Goal: Task Accomplishment & Management: Manage account settings

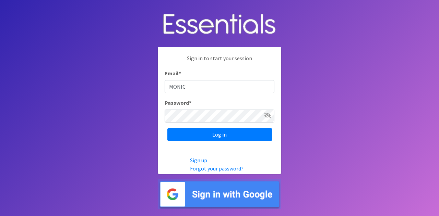
type input "[PERSON_NAME][EMAIL_ADDRESS][PERSON_NAME][DOMAIN_NAME]"
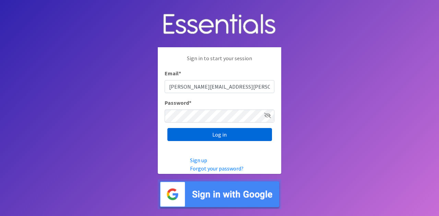
click at [195, 135] on input "Log in" at bounding box center [219, 134] width 105 height 13
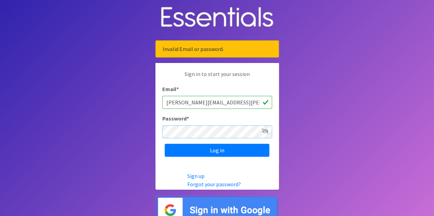
click at [165, 144] on input "Log in" at bounding box center [217, 150] width 105 height 13
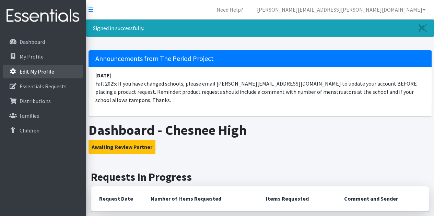
click at [42, 70] on p "Edit My Profile" at bounding box center [37, 71] width 35 height 7
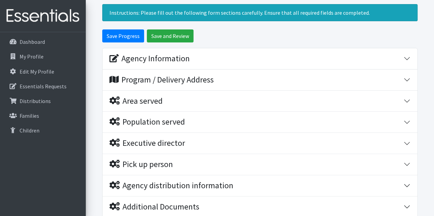
scroll to position [69, 0]
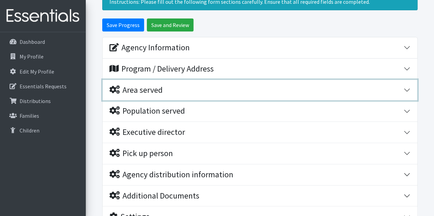
click at [406, 89] on button "Area served" at bounding box center [259, 90] width 314 height 21
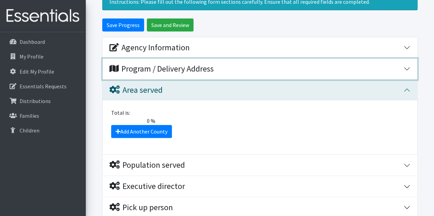
click at [409, 68] on button "Program / Delivery Address" at bounding box center [259, 69] width 314 height 21
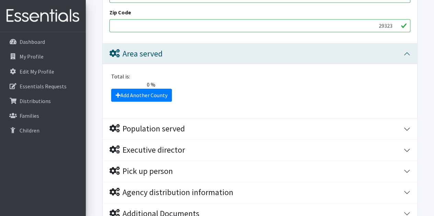
scroll to position [274, 0]
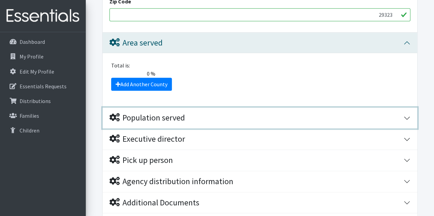
click at [407, 117] on button "Population served" at bounding box center [259, 118] width 314 height 21
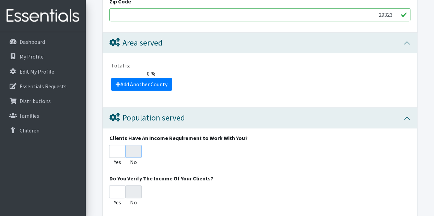
click at [133, 153] on input "No" at bounding box center [133, 151] width 16 height 13
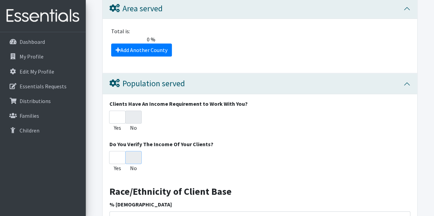
click at [141, 159] on input "No" at bounding box center [133, 157] width 16 height 13
radio input "true"
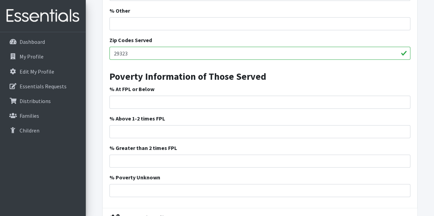
scroll to position [720, 0]
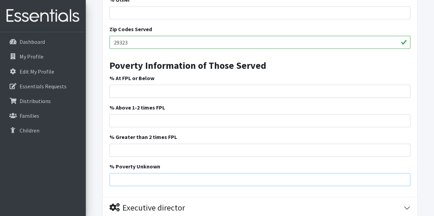
click at [141, 181] on input "% Poverty Unknown" at bounding box center [259, 179] width 301 height 13
click at [130, 177] on input "% Poverty Unknown" at bounding box center [259, 179] width 301 height 13
click at [130, 177] on input "58" at bounding box center [259, 179] width 301 height 13
type input "58"
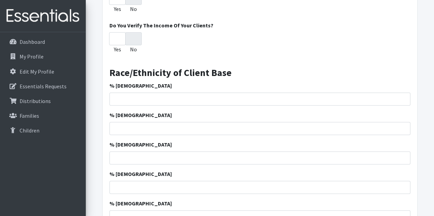
scroll to position [411, 0]
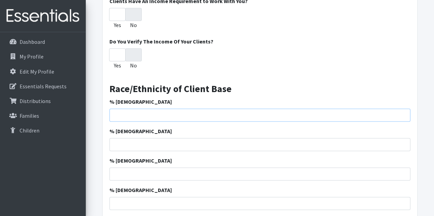
click at [135, 114] on input "% African American" at bounding box center [259, 115] width 301 height 13
click at [403, 111] on input "1" at bounding box center [259, 115] width 301 height 13
click at [403, 111] on input "2" at bounding box center [259, 115] width 301 height 13
click at [403, 111] on input "3" at bounding box center [259, 115] width 301 height 13
click at [402, 115] on input "2" at bounding box center [259, 115] width 301 height 13
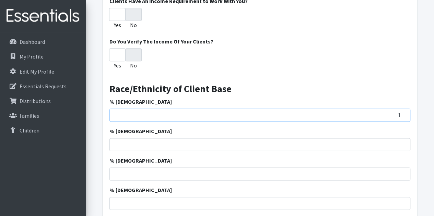
click at [402, 115] on input "1" at bounding box center [259, 115] width 301 height 13
click at [402, 115] on input "0" at bounding box center [259, 115] width 301 height 13
click at [137, 117] on input "0" at bounding box center [259, 115] width 301 height 13
click at [403, 110] on input "1" at bounding box center [259, 115] width 301 height 13
click at [403, 110] on input "2" at bounding box center [259, 115] width 301 height 13
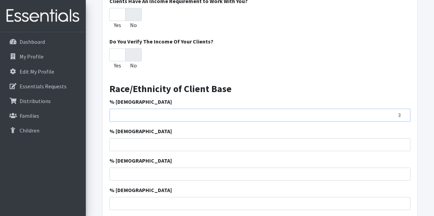
click at [403, 110] on input "3" at bounding box center [259, 115] width 301 height 13
click at [404, 110] on input "4" at bounding box center [259, 115] width 301 height 13
click at [404, 110] on input "5" at bounding box center [259, 115] width 301 height 13
click at [404, 110] on input "6" at bounding box center [259, 115] width 301 height 13
click at [404, 110] on input "7" at bounding box center [259, 115] width 301 height 13
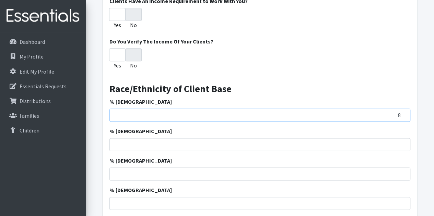
click at [404, 110] on input "8" at bounding box center [259, 115] width 301 height 13
click at [404, 110] on input "9" at bounding box center [259, 115] width 301 height 13
type input "10"
click at [404, 110] on input "10" at bounding box center [259, 115] width 301 height 13
click at [396, 145] on input "% Caucasian" at bounding box center [259, 144] width 301 height 13
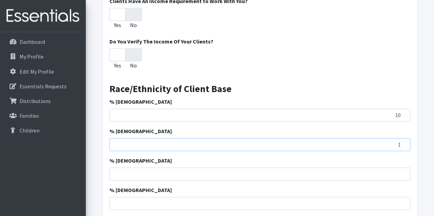
click at [404, 142] on input "1" at bounding box center [259, 144] width 301 height 13
click at [116, 111] on input "10" at bounding box center [259, 115] width 301 height 13
click at [404, 141] on input "2" at bounding box center [259, 144] width 301 height 13
click at [404, 141] on input "3" at bounding box center [259, 144] width 301 height 13
click at [404, 141] on input "4" at bounding box center [259, 144] width 301 height 13
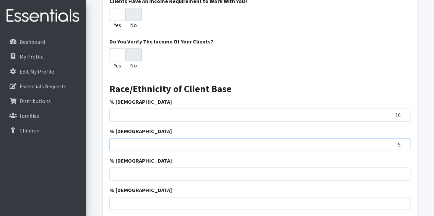
click at [404, 141] on input "5" at bounding box center [259, 144] width 301 height 13
click at [404, 141] on input "6" at bounding box center [259, 144] width 301 height 13
click at [404, 141] on input "7" at bounding box center [259, 144] width 301 height 13
click at [404, 141] on input "8" at bounding box center [259, 144] width 301 height 13
click at [404, 141] on input "9" at bounding box center [259, 144] width 301 height 13
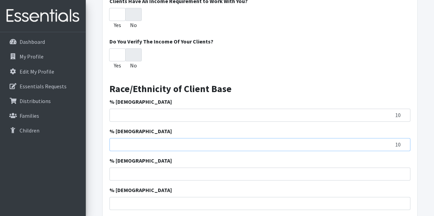
click at [404, 141] on input "10" at bounding box center [259, 144] width 301 height 13
click at [404, 141] on input "11" at bounding box center [259, 144] width 301 height 13
click at [404, 141] on input "12" at bounding box center [259, 144] width 301 height 13
click at [404, 141] on input "13" at bounding box center [259, 144] width 301 height 13
click at [404, 141] on input "14" at bounding box center [259, 144] width 301 height 13
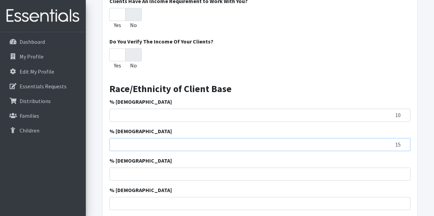
click at [404, 141] on input "15" at bounding box center [259, 144] width 301 height 13
click at [404, 141] on input "16" at bounding box center [259, 144] width 301 height 13
click at [404, 141] on input "17" at bounding box center [259, 144] width 301 height 13
click at [404, 141] on input "18" at bounding box center [259, 144] width 301 height 13
click at [404, 141] on input "19" at bounding box center [259, 144] width 301 height 13
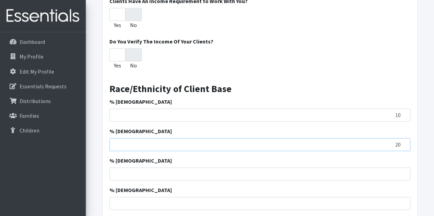
click at [404, 141] on input "20" at bounding box center [259, 144] width 301 height 13
click at [404, 141] on input "21" at bounding box center [259, 144] width 301 height 13
click at [404, 141] on input "22" at bounding box center [259, 144] width 301 height 13
click at [404, 141] on input "23" at bounding box center [259, 144] width 301 height 13
click at [404, 141] on input "24" at bounding box center [259, 144] width 301 height 13
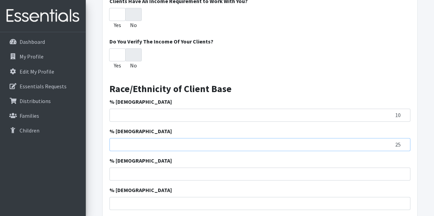
click at [404, 141] on input "25" at bounding box center [259, 144] width 301 height 13
click at [404, 141] on input "26" at bounding box center [259, 144] width 301 height 13
click at [404, 141] on input "27" at bounding box center [259, 144] width 301 height 13
click at [404, 141] on input "28" at bounding box center [259, 144] width 301 height 13
click at [404, 141] on input "29" at bounding box center [259, 144] width 301 height 13
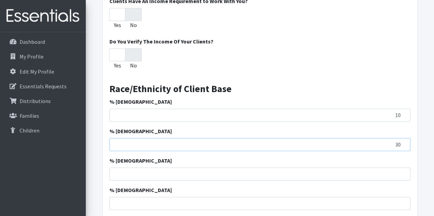
click at [404, 141] on input "30" at bounding box center [259, 144] width 301 height 13
click at [404, 141] on input "31" at bounding box center [259, 144] width 301 height 13
click at [404, 141] on input "32" at bounding box center [259, 144] width 301 height 13
click at [404, 141] on input "33" at bounding box center [259, 144] width 301 height 13
click at [404, 141] on input "34" at bounding box center [259, 144] width 301 height 13
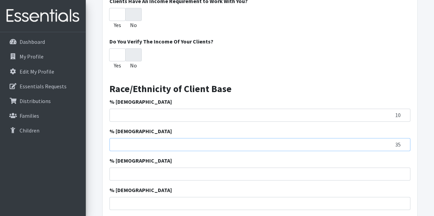
click at [404, 141] on input "35" at bounding box center [259, 144] width 301 height 13
click at [404, 141] on input "36" at bounding box center [259, 144] width 301 height 13
click at [404, 141] on input "37" at bounding box center [259, 144] width 301 height 13
click at [404, 141] on input "38" at bounding box center [259, 144] width 301 height 13
click at [404, 141] on input "39" at bounding box center [259, 144] width 301 height 13
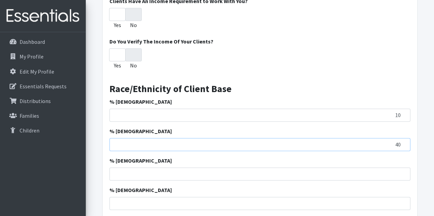
click at [404, 141] on input "40" at bounding box center [259, 144] width 301 height 13
click at [404, 141] on input "41" at bounding box center [259, 144] width 301 height 13
click at [404, 141] on input "42" at bounding box center [259, 144] width 301 height 13
click at [403, 141] on input "43" at bounding box center [259, 144] width 301 height 13
type input "44"
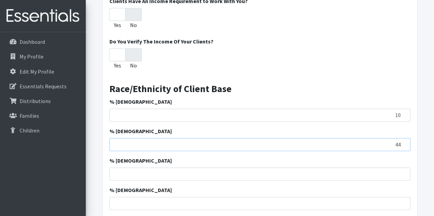
click at [403, 141] on input "44" at bounding box center [259, 144] width 301 height 13
click at [404, 170] on input "1" at bounding box center [259, 174] width 301 height 13
click at [404, 170] on input "2" at bounding box center [259, 174] width 301 height 13
click at [404, 170] on input "3" at bounding box center [259, 174] width 301 height 13
click at [404, 170] on input "4" at bounding box center [259, 174] width 301 height 13
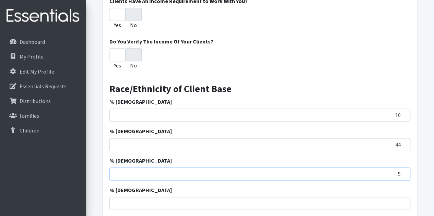
click at [404, 170] on input "5" at bounding box center [259, 174] width 301 height 13
type input "6"
click at [404, 170] on input "6" at bounding box center [259, 174] width 301 height 13
click at [402, 200] on input "1" at bounding box center [259, 203] width 301 height 13
click at [404, 199] on input "2" at bounding box center [259, 203] width 301 height 13
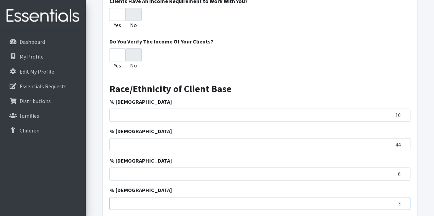
click at [404, 199] on input "3" at bounding box center [259, 203] width 301 height 13
click at [404, 199] on input "4" at bounding box center [259, 203] width 301 height 13
click at [402, 203] on input "3" at bounding box center [259, 203] width 301 height 13
type input "2"
click at [402, 203] on input "2" at bounding box center [259, 203] width 301 height 13
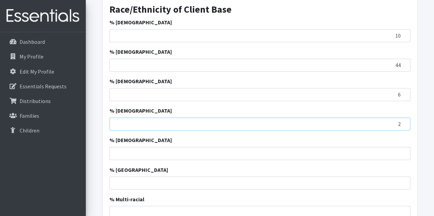
scroll to position [494, 0]
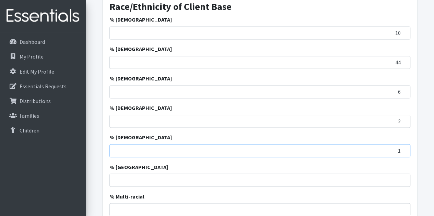
type input "1"
click at [404, 148] on input "1" at bounding box center [259, 150] width 301 height 13
click at [402, 176] on input "1" at bounding box center [259, 180] width 301 height 13
click at [402, 181] on input "0" at bounding box center [259, 180] width 301 height 13
click at [402, 181] on input "-1" at bounding box center [259, 180] width 301 height 13
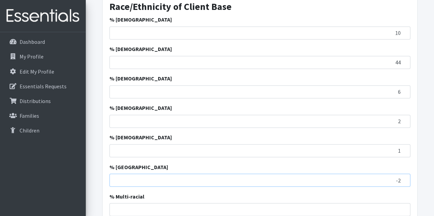
click at [402, 181] on input "-2" at bounding box center [259, 180] width 301 height 13
click at [402, 181] on input "-3" at bounding box center [259, 180] width 301 height 13
click at [402, 181] on input "-4" at bounding box center [259, 180] width 301 height 13
click at [402, 175] on input "-3" at bounding box center [259, 180] width 301 height 13
click at [402, 175] on input "-2" at bounding box center [259, 180] width 301 height 13
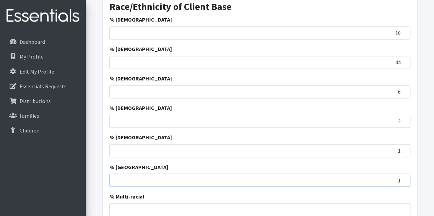
click at [402, 175] on input "-1" at bounding box center [259, 180] width 301 height 13
click at [402, 175] on input "0" at bounding box center [259, 180] width 301 height 13
type input "0"
type input "0.3"
click at [404, 206] on input "1" at bounding box center [259, 209] width 301 height 13
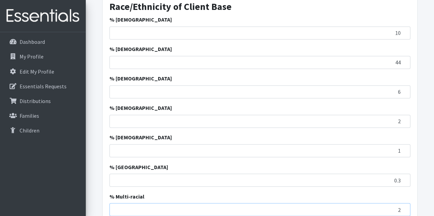
click at [404, 206] on input "2" at bounding box center [259, 209] width 301 height 13
click at [404, 206] on input "3" at bounding box center [259, 209] width 301 height 13
click at [404, 206] on input "4" at bounding box center [259, 209] width 301 height 13
click at [404, 206] on input "5" at bounding box center [259, 209] width 301 height 13
type input "6"
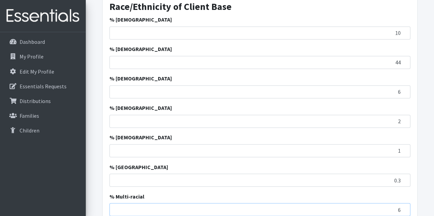
click at [404, 206] on input "6" at bounding box center [259, 209] width 301 height 13
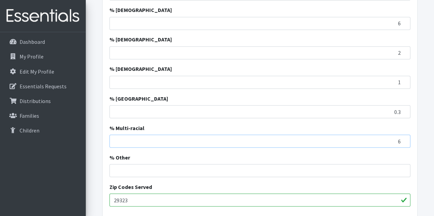
scroll to position [576, 0]
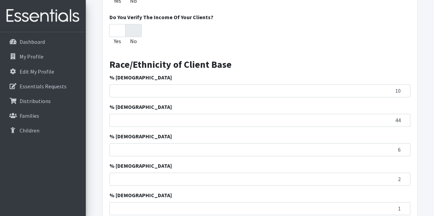
scroll to position [435, 0]
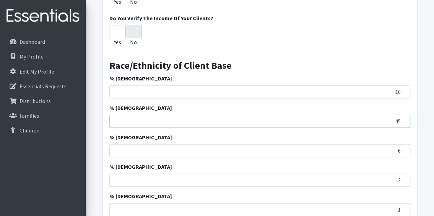
click at [403, 118] on input "45" at bounding box center [259, 121] width 301 height 13
click at [403, 118] on input "46" at bounding box center [259, 121] width 301 height 13
click at [403, 118] on input "47" at bounding box center [259, 121] width 301 height 13
click at [403, 118] on input "48" at bounding box center [259, 121] width 301 height 13
click at [403, 118] on input "49" at bounding box center [259, 121] width 301 height 13
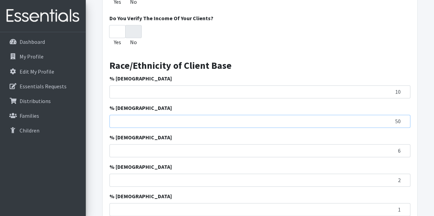
type input "50"
click at [403, 118] on input "50" at bounding box center [259, 121] width 301 height 13
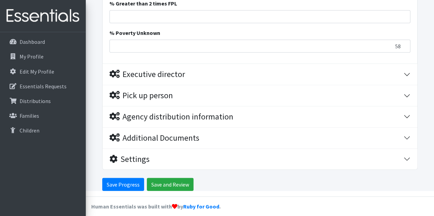
scroll to position [857, 0]
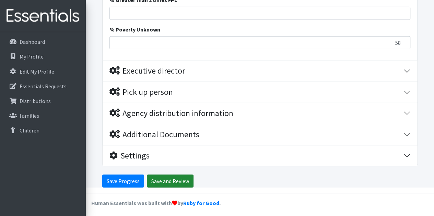
click at [168, 180] on input "Save and Review" at bounding box center [170, 181] width 47 height 13
